Goal: Task Accomplishment & Management: Manage account settings

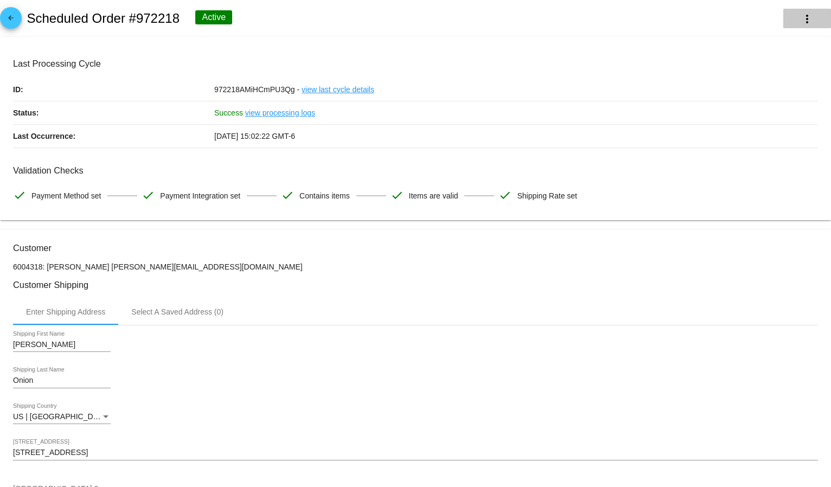
click at [801, 12] on mat-icon "more_vert" at bounding box center [806, 18] width 13 height 13
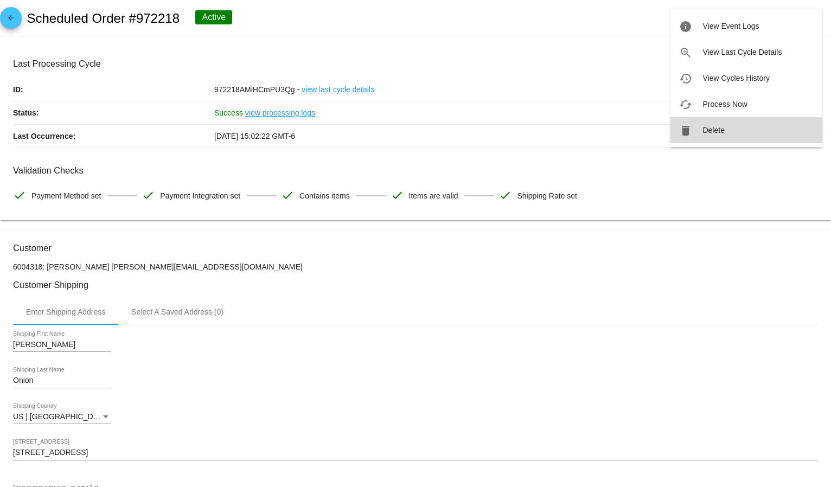
click at [712, 131] on span "Delete" at bounding box center [713, 130] width 22 height 9
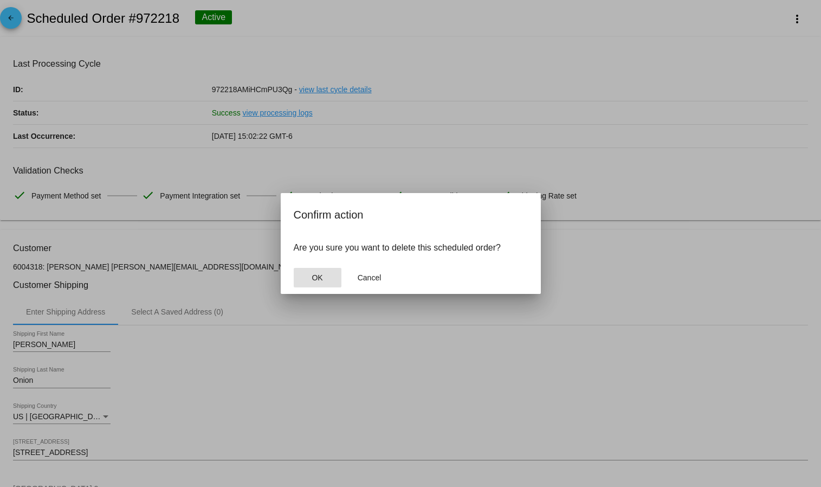
click at [308, 272] on button "OK" at bounding box center [318, 278] width 48 height 20
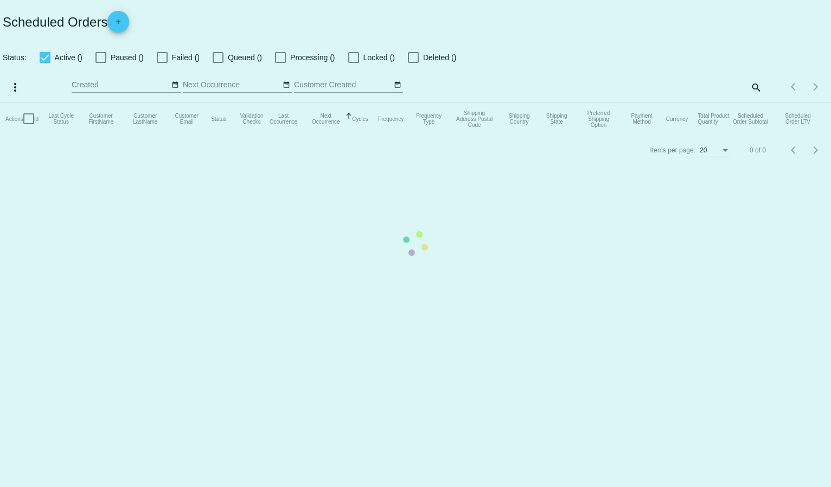
checkbox input "true"
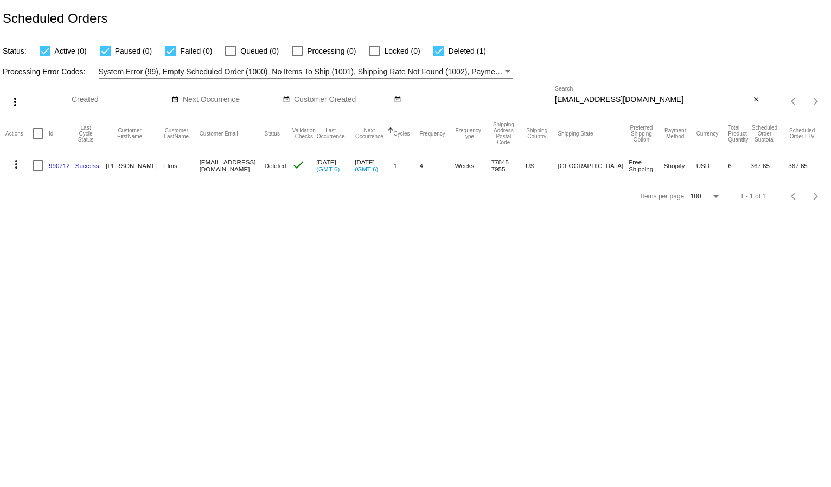
click at [574, 100] on input "davina96@gmail.com" at bounding box center [653, 99] width 196 height 9
paste input "cindy@zwieble"
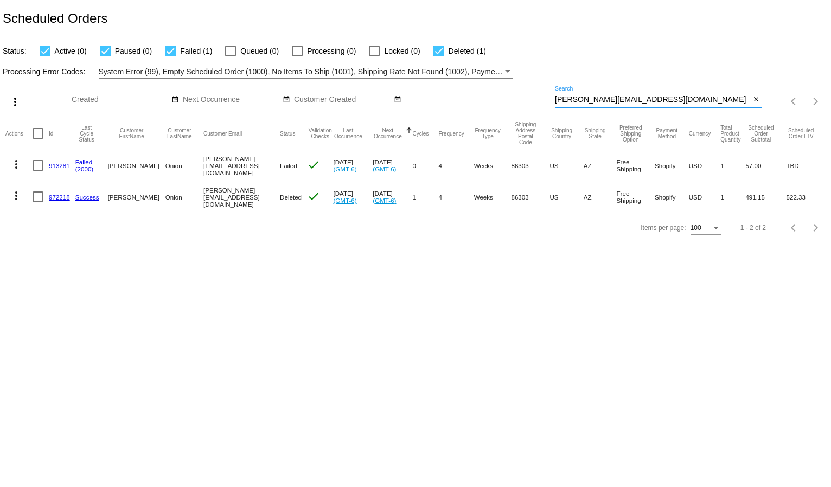
type input "[PERSON_NAME][EMAIL_ADDRESS][DOMAIN_NAME]"
click at [16, 168] on mat-icon "more_vert" at bounding box center [16, 164] width 13 height 13
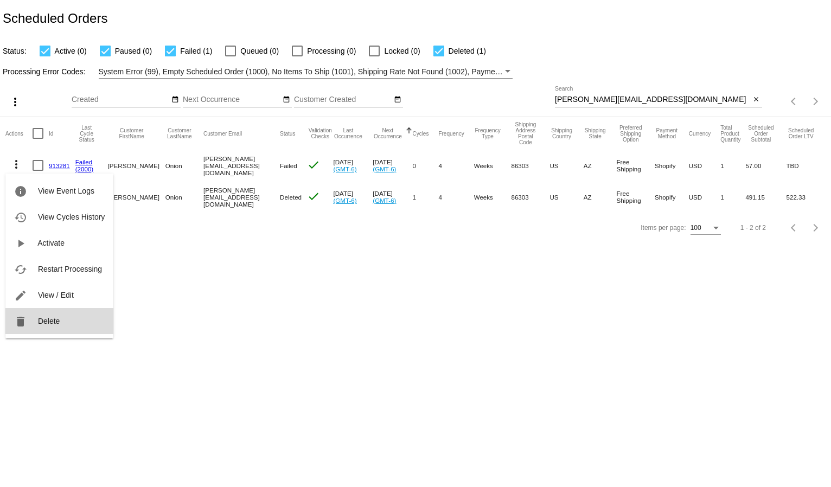
click at [43, 317] on span "Delete" at bounding box center [49, 321] width 22 height 9
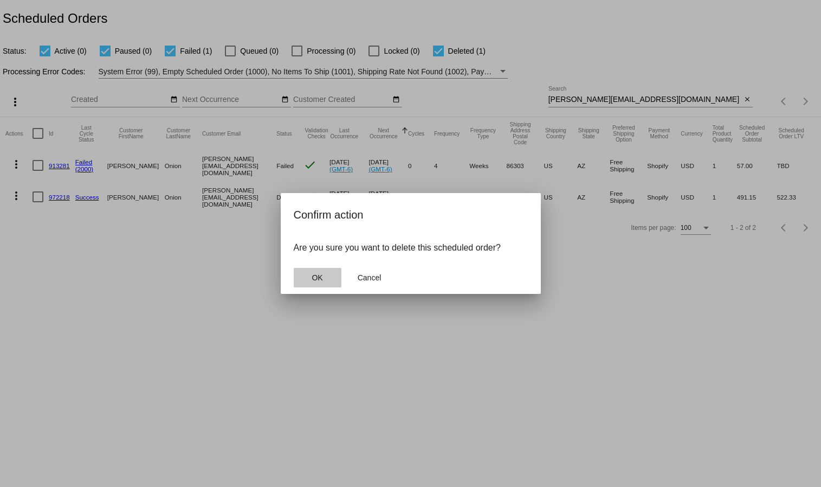
click at [327, 279] on button "OK" at bounding box center [318, 278] width 48 height 20
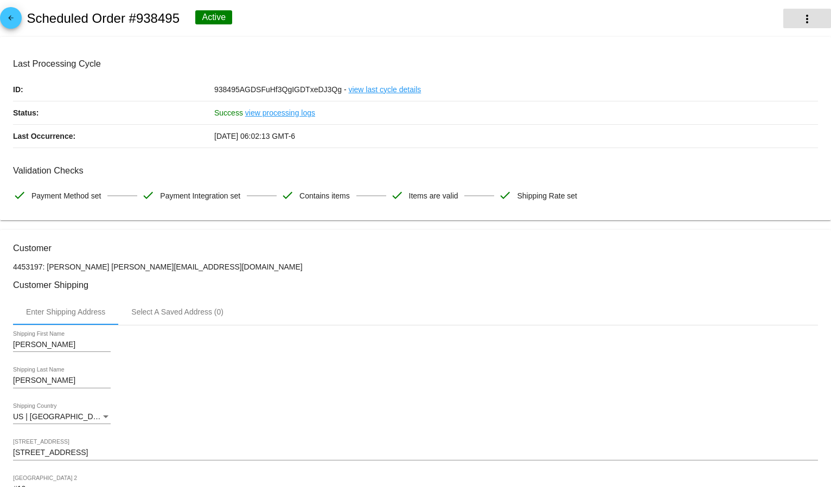
click at [803, 17] on mat-icon "more_vert" at bounding box center [806, 18] width 13 height 13
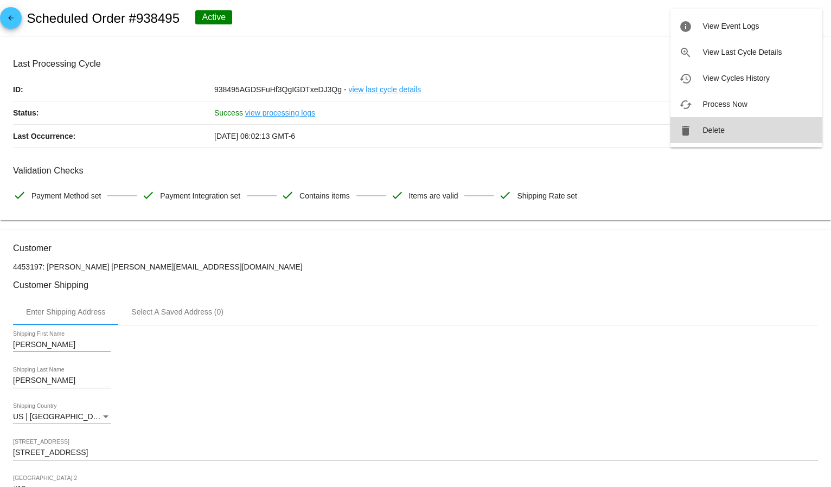
click at [723, 128] on span "Delete" at bounding box center [713, 130] width 22 height 9
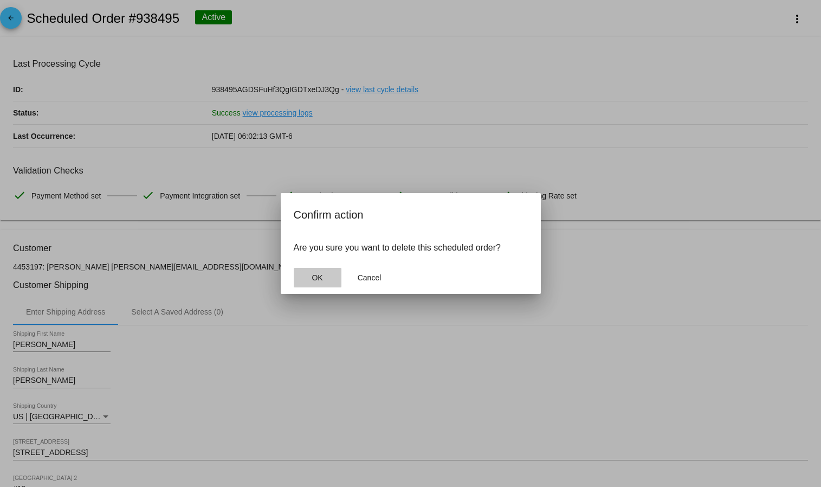
click at [314, 281] on span "OK" at bounding box center [317, 277] width 11 height 9
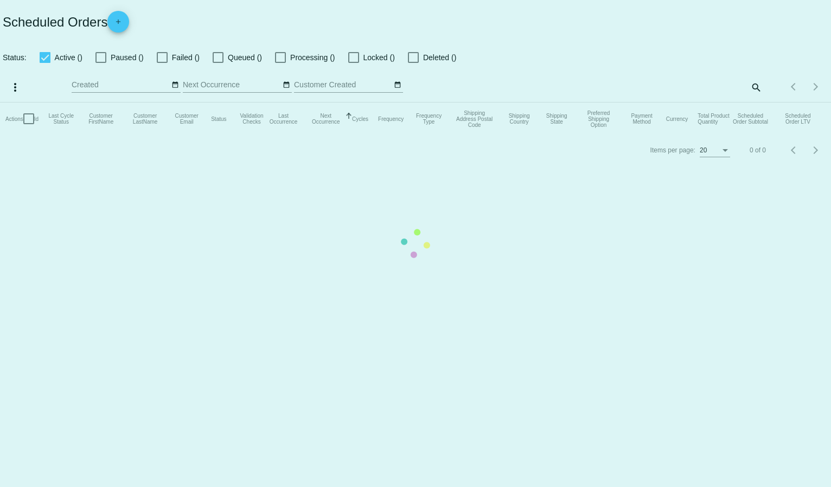
checkbox input "true"
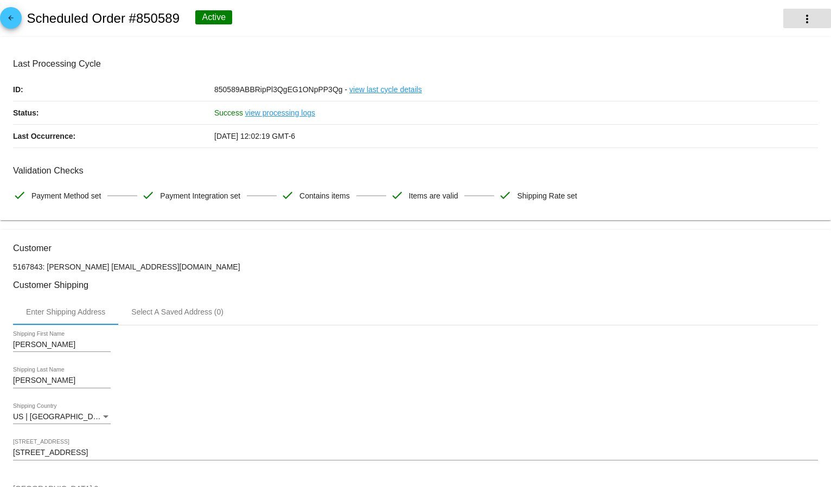
click at [788, 12] on button "more_vert" at bounding box center [807, 19] width 48 height 20
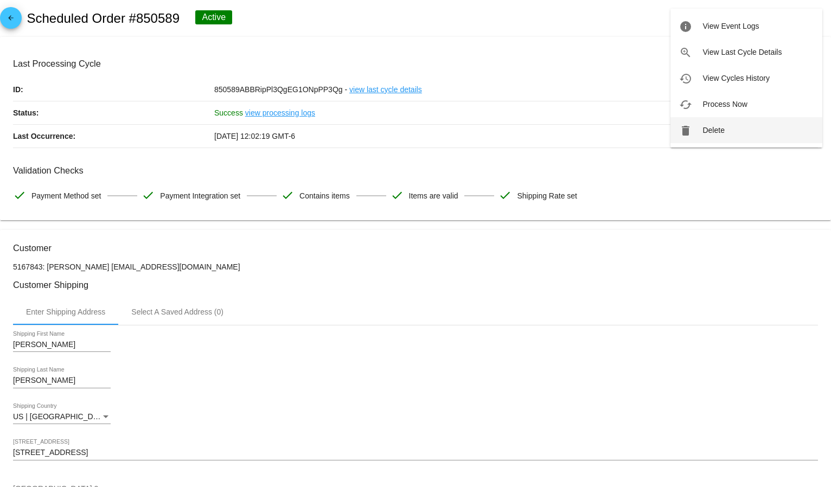
click at [726, 122] on button "delete Delete" at bounding box center [746, 130] width 152 height 26
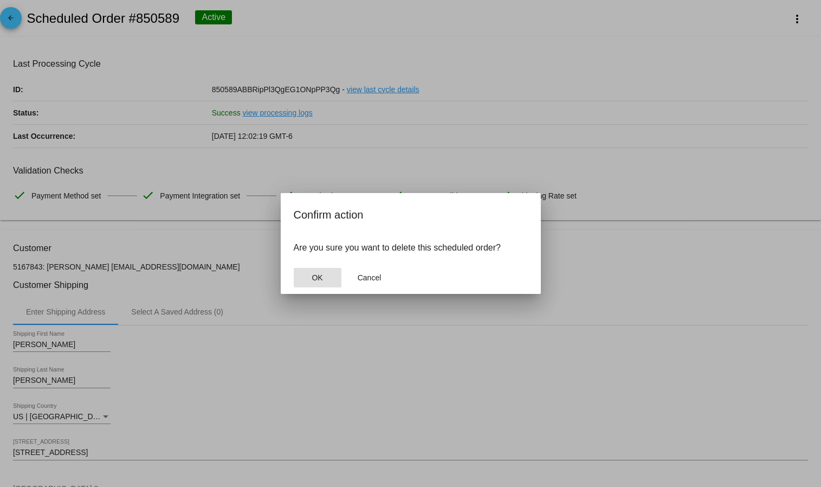
click at [330, 278] on button "OK" at bounding box center [318, 278] width 48 height 20
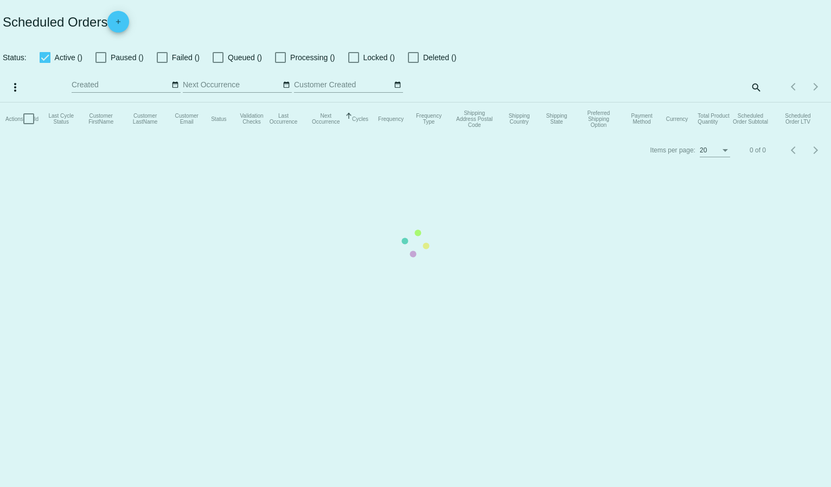
checkbox input "true"
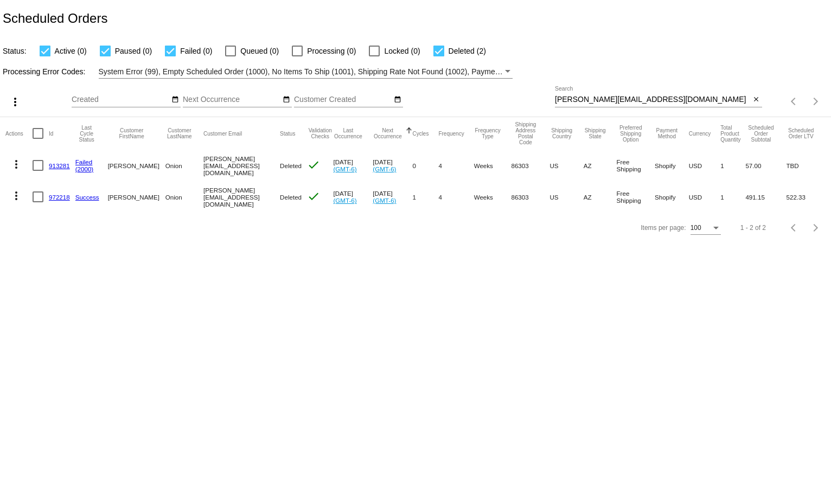
click at [588, 94] on div "cindy@zwieble.com Search" at bounding box center [653, 96] width 196 height 21
click at [587, 94] on div "cindy@zwieble.com Search" at bounding box center [653, 96] width 196 height 21
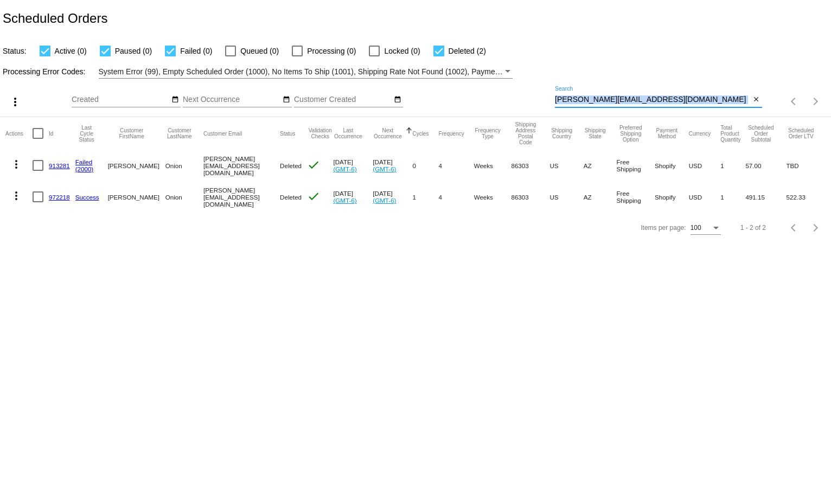
click at [587, 94] on div "cindy@zwieble.com Search" at bounding box center [653, 96] width 196 height 21
click at [585, 102] on input "[PERSON_NAME][EMAIL_ADDRESS][DOMAIN_NAME]" at bounding box center [653, 99] width 196 height 9
paste input "raigbessfamily@mac"
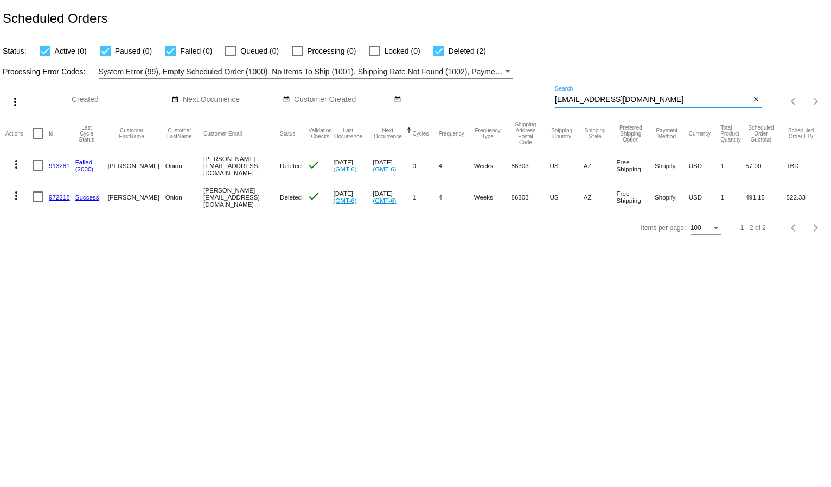
type input "craigbessfamily@mac.com"
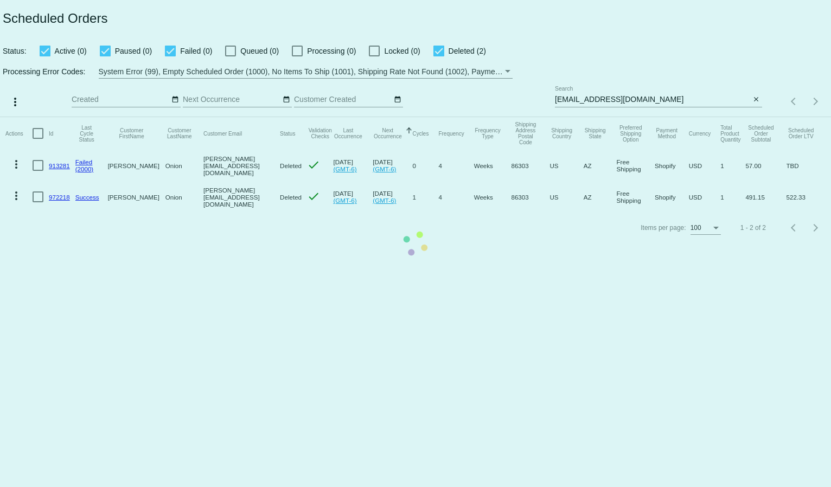
click at [613, 117] on mat-table "Actions Id Last Cycle Status Customer FirstName Customer LastName Customer Emai…" at bounding box center [415, 164] width 831 height 95
